Goal: Information Seeking & Learning: Learn about a topic

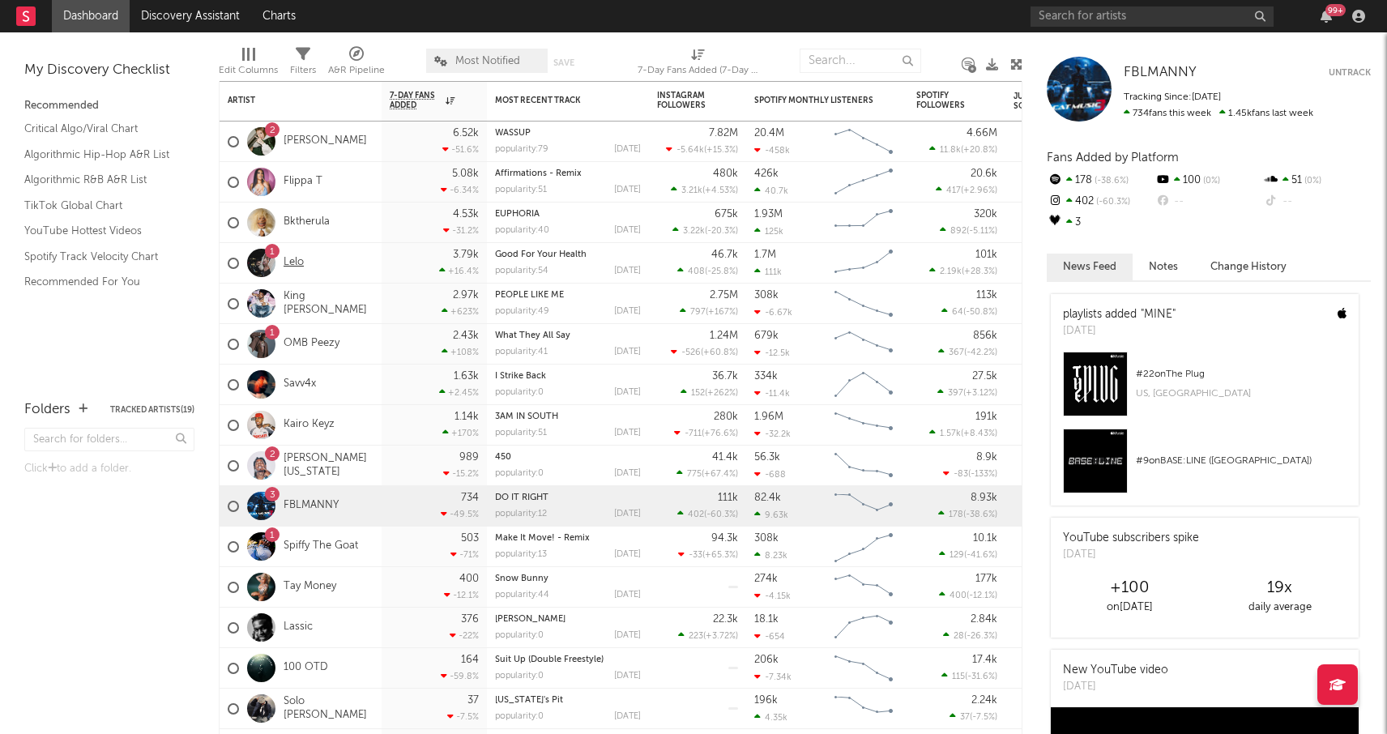
click at [298, 267] on link "Lelo" at bounding box center [294, 263] width 20 height 14
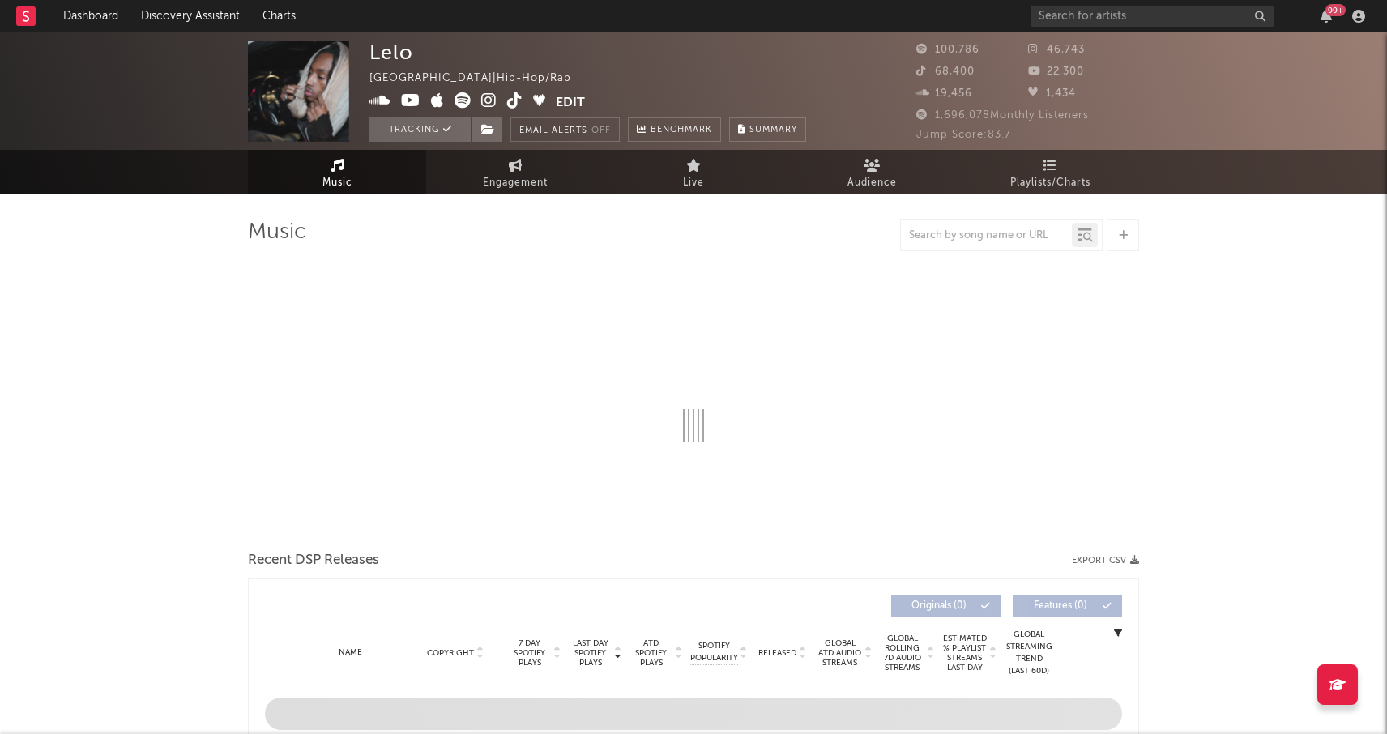
select select "6m"
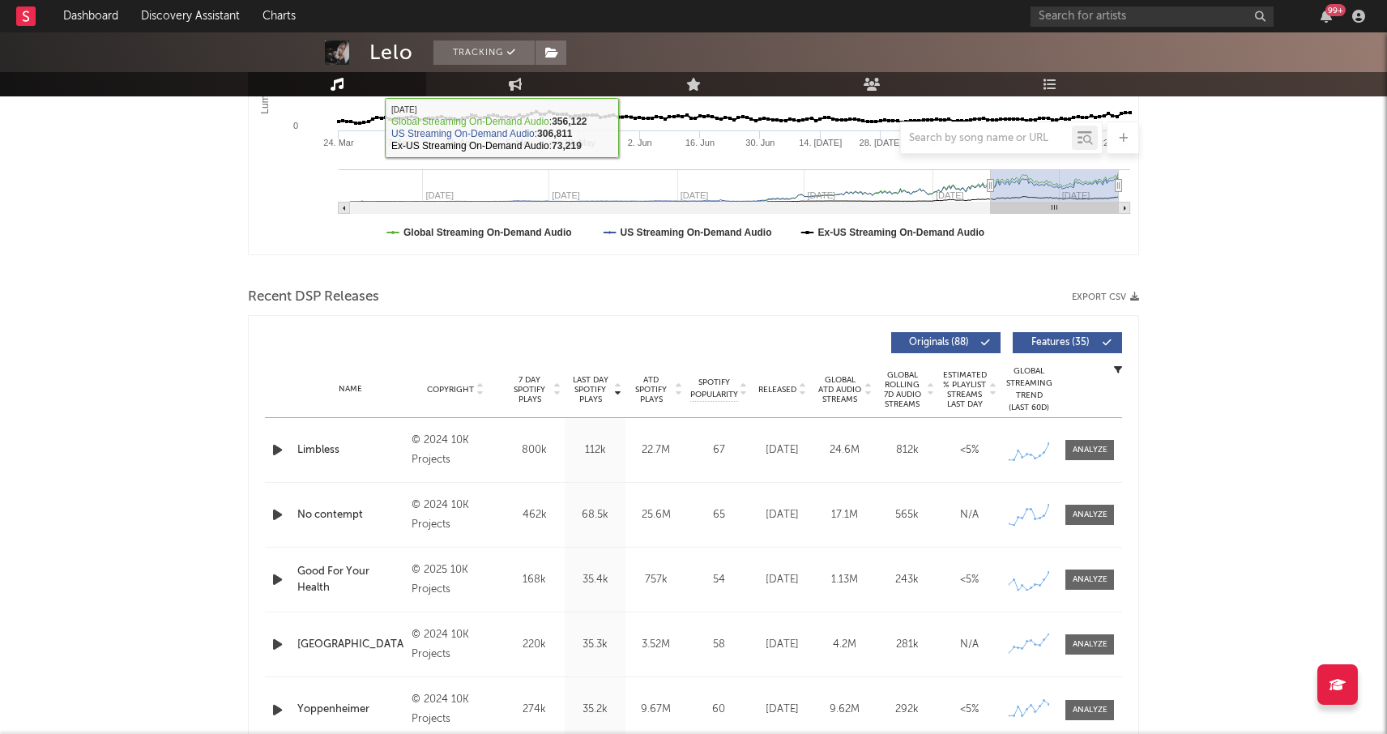
scroll to position [488, 0]
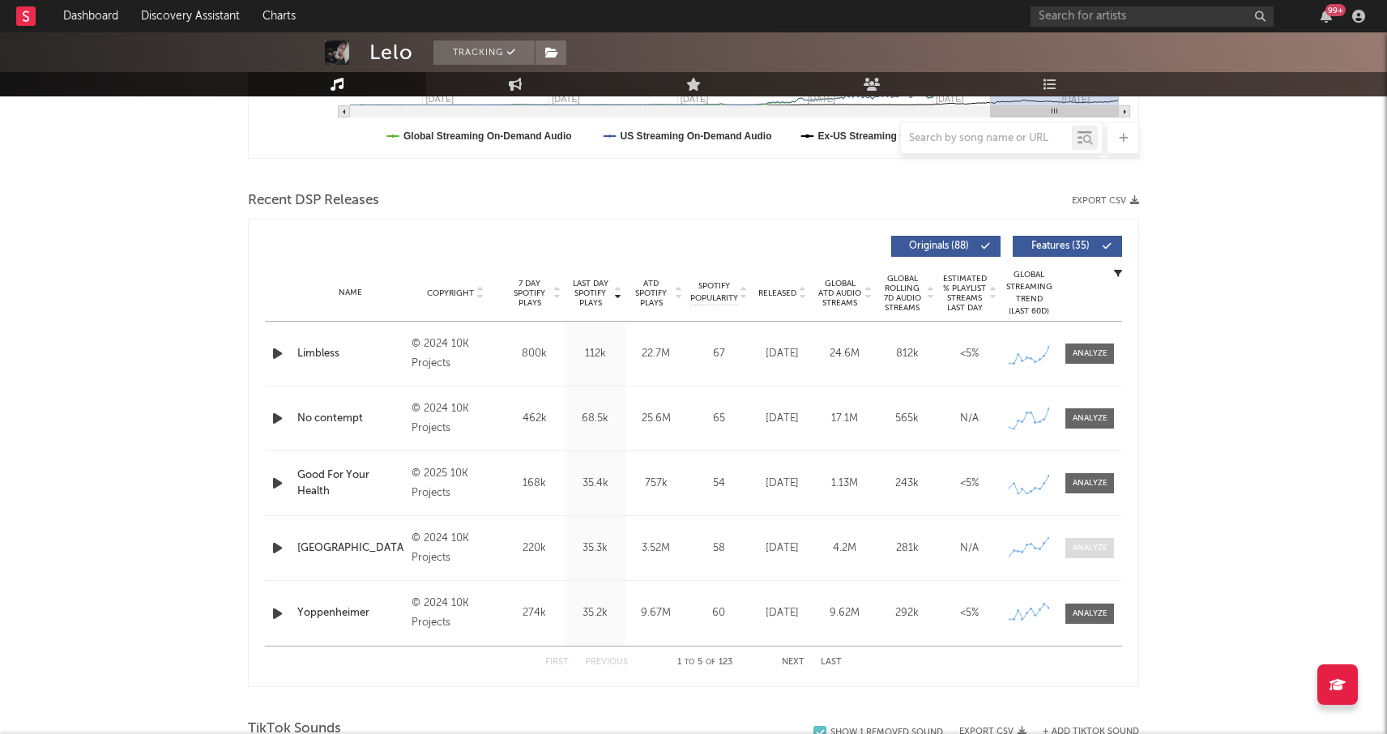
click at [1088, 556] on span at bounding box center [1090, 548] width 49 height 20
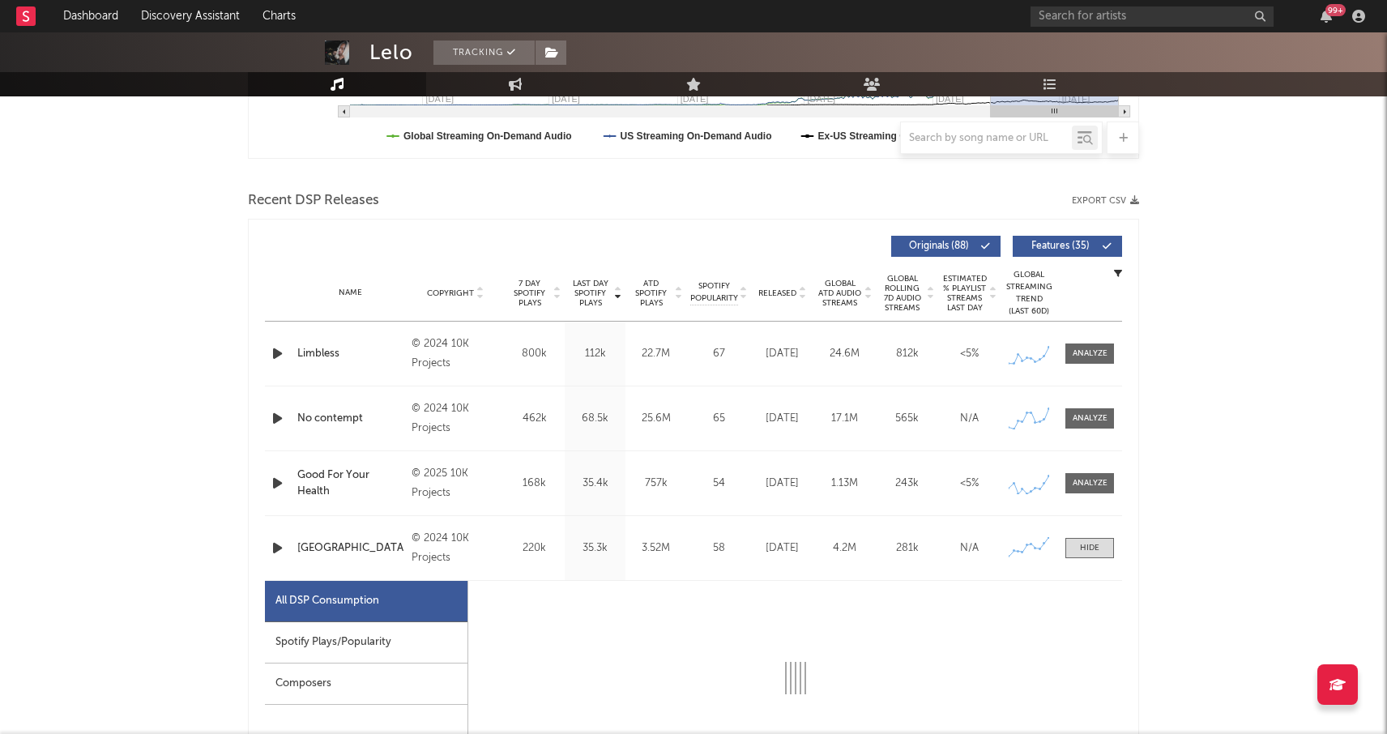
select select "6m"
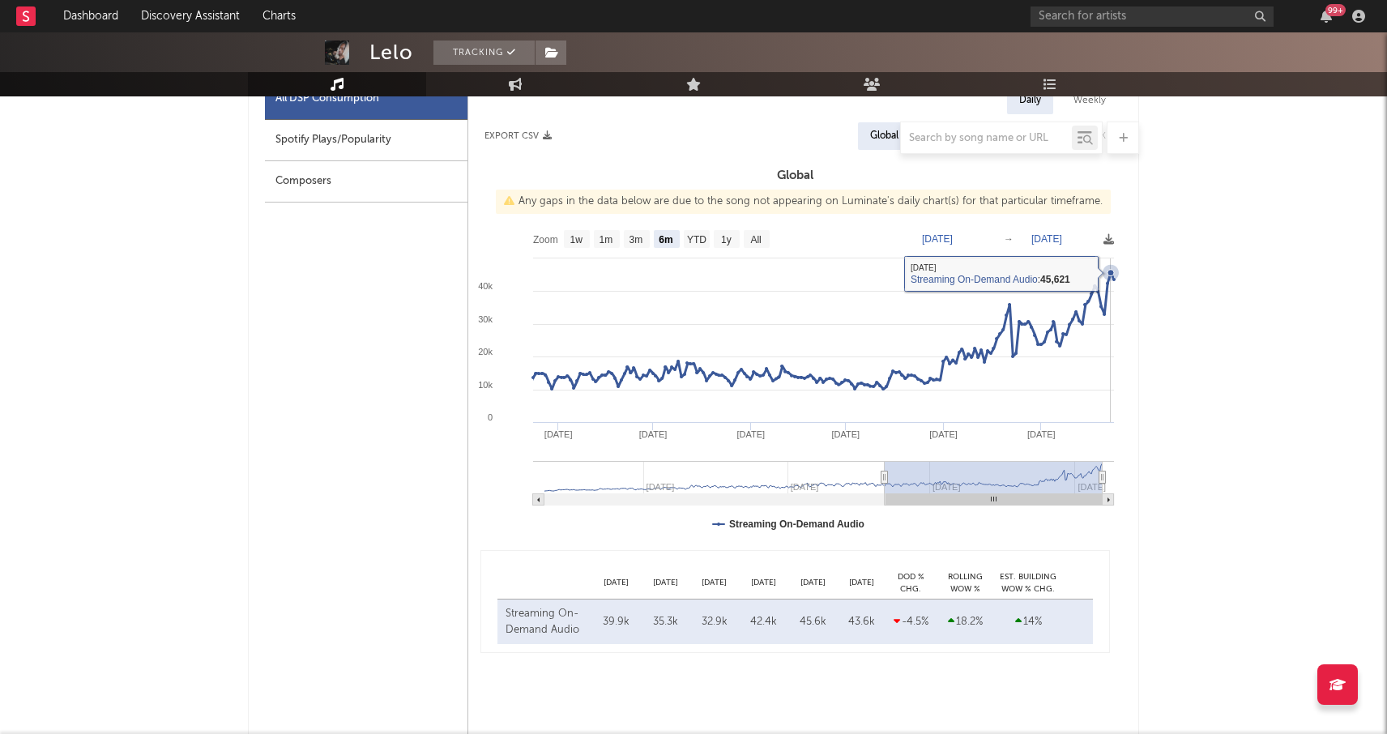
scroll to position [992, 0]
